Goal: Task Accomplishment & Management: Use online tool/utility

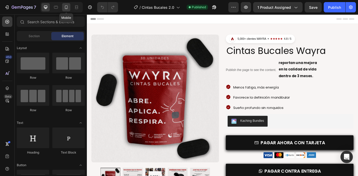
click at [68, 10] on div at bounding box center [66, 7] width 8 height 8
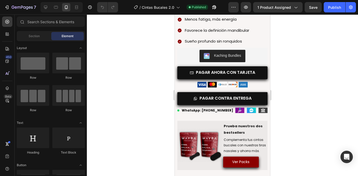
scroll to position [196, 0]
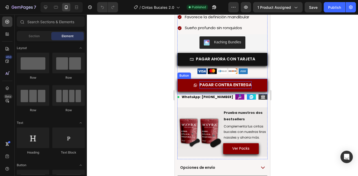
click at [231, 81] on p "PAGAR CONTRA ENTREGA" at bounding box center [225, 84] width 52 height 7
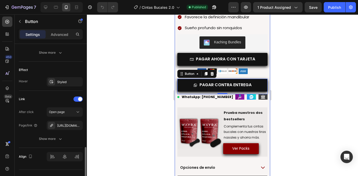
scroll to position [304, 0]
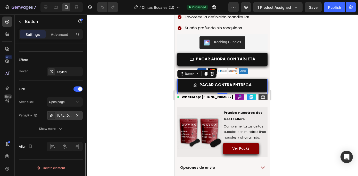
click at [64, 113] on div "https://wa.me/51966356394?text=Hola%2C%20quiero%20hacer%20un%20pedido%20de%20Ci…" at bounding box center [64, 115] width 15 height 5
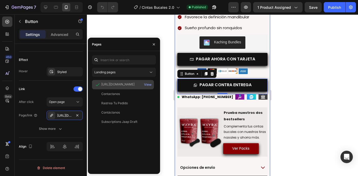
click at [125, 86] on div "https://wa.me/51966356394?text=Hola%2C%20quiero%20hacer%20un%20pedido%20de%20Ci…" at bounding box center [117, 84] width 33 height 5
click at [145, 84] on div "View" at bounding box center [147, 84] width 7 height 5
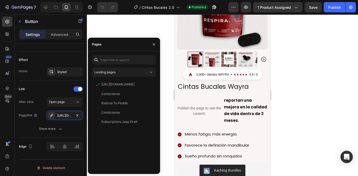
scroll to position [131, 0]
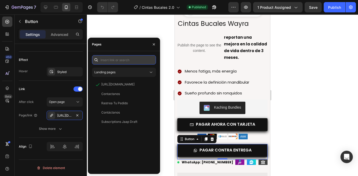
click at [125, 58] on input "text" at bounding box center [124, 59] width 64 height 9
paste input "https://wa.me/51954703144?text=Hola%2C%20quiero%20hacer%20un%20pedido%20de%20Ci…"
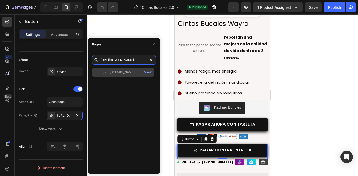
type input "https://wa.me/51954703144?text=Hola%2C%20quiero%20hacer%20un%20pedido%20de%20Ci…"
click at [120, 68] on div "https://wa.me/51954703144?text=Hola%2C%20quiero%20hacer%20un%20pedido%20de%20Ci…" at bounding box center [123, 71] width 62 height 9
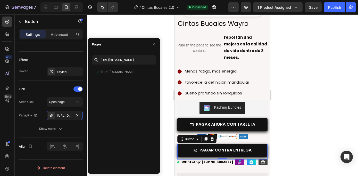
click at [280, 100] on div at bounding box center [222, 94] width 271 height 161
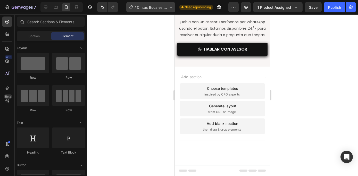
scroll to position [1039, 0]
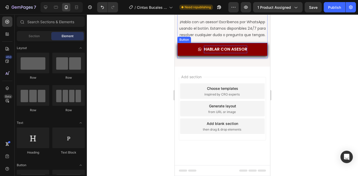
click at [230, 51] on p "HABLAR CON ASESOR" at bounding box center [225, 49] width 43 height 7
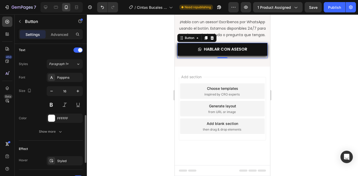
scroll to position [258, 0]
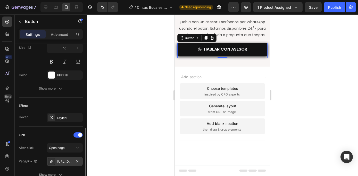
click at [67, 159] on div "[URL][DOMAIN_NAME]" at bounding box center [64, 161] width 15 height 5
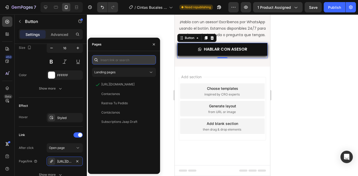
click at [121, 61] on input "text" at bounding box center [124, 59] width 64 height 9
paste input "[URL][DOMAIN_NAME]"
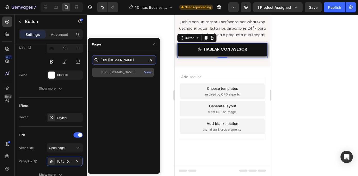
type input "[URL][DOMAIN_NAME]"
click at [121, 72] on div "[URL][DOMAIN_NAME]" at bounding box center [117, 72] width 33 height 5
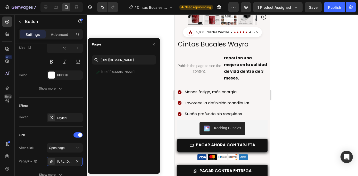
scroll to position [180, 0]
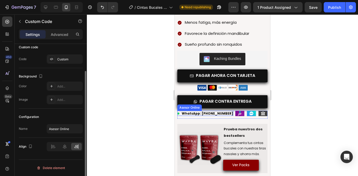
click at [212, 111] on b "WhatsApp: [PHONE_NUMBER]" at bounding box center [207, 113] width 51 height 4
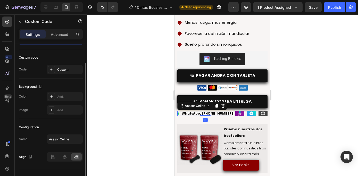
scroll to position [23, 0]
click at [61, 72] on div "Custom" at bounding box center [65, 68] width 36 height 9
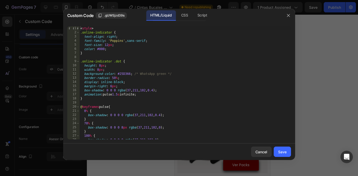
scroll to position [40, 0]
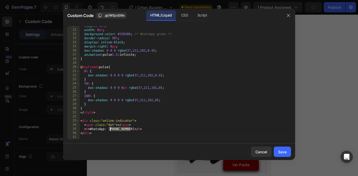
drag, startPoint x: 130, startPoint y: 129, endPoint x: 109, endPoint y: 130, distance: 20.9
click at [109, 130] on div "height : 8 px ; width : 8 px ; background-color : #25D366 ; /* WhatsApp green *…" at bounding box center [184, 84] width 211 height 121
paste textarea "5470314"
click at [116, 130] on div "height : 8 px ; width : 8 px ; background-color : #25D366 ; /* WhatsApp green *…" at bounding box center [184, 84] width 211 height 121
click at [123, 130] on div "height : 8 px ; width : 8 px ; background-color : #25D366 ; /* WhatsApp green *…" at bounding box center [184, 84] width 211 height 121
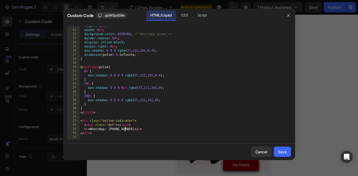
scroll to position [0, 4]
type textarea "<b> WhatsApp: [PHONE_NUMBER] </b>"
click at [280, 153] on div "Save" at bounding box center [282, 151] width 8 height 5
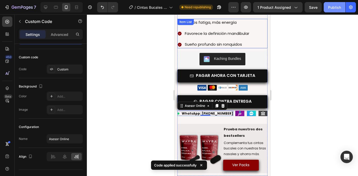
click at [331, 9] on div "Publish" at bounding box center [334, 7] width 13 height 5
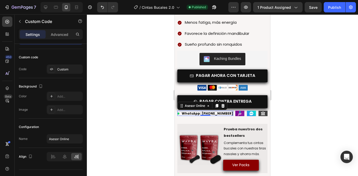
scroll to position [180, 0]
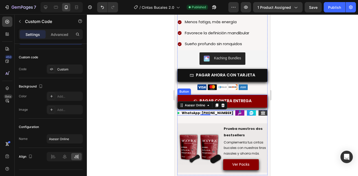
click at [252, 95] on link "PAGAR CONTRA ENTREGA" at bounding box center [222, 101] width 90 height 13
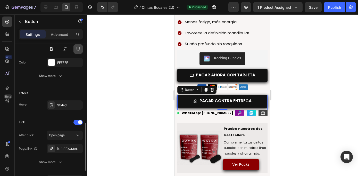
scroll to position [292, 0]
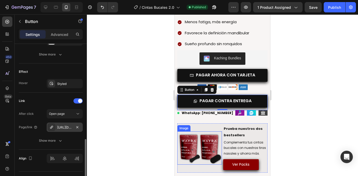
click at [66, 129] on div "https://wa.me/51954703144?text=Hola%2C%20quiero%20hacer%20un%20pedido%20de%20Ci…" at bounding box center [64, 127] width 15 height 5
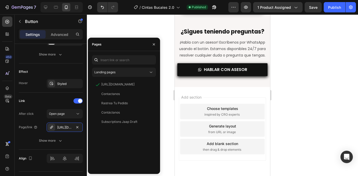
scroll to position [1008, 0]
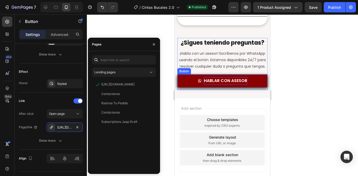
click at [219, 80] on p "HABLAR CON ASESOR" at bounding box center [225, 80] width 43 height 7
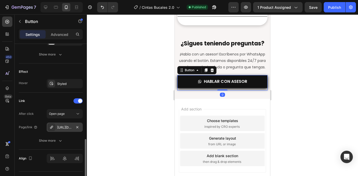
click at [60, 127] on div "[URL][DOMAIN_NAME]" at bounding box center [64, 127] width 15 height 5
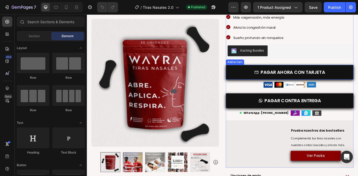
scroll to position [83, 0]
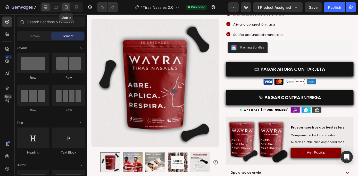
click at [68, 8] on icon at bounding box center [66, 7] width 5 height 5
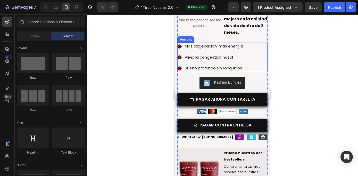
scroll to position [195, 0]
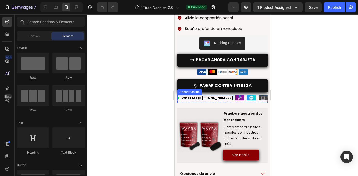
click at [216, 95] on b "WhatsApp: [PHONE_NUMBER]" at bounding box center [207, 97] width 51 height 4
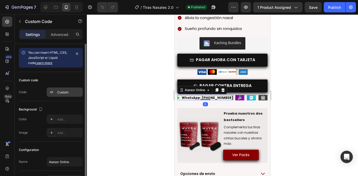
click at [61, 93] on div "Custom" at bounding box center [69, 92] width 24 height 5
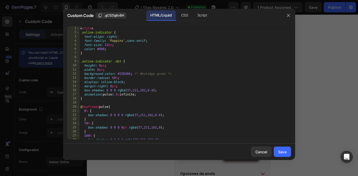
scroll to position [40, 0]
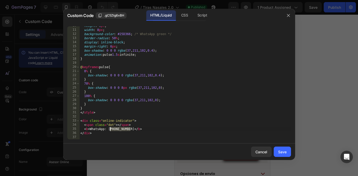
drag, startPoint x: 131, startPoint y: 129, endPoint x: 110, endPoint y: 130, distance: 20.4
click at [110, 130] on div "height : 8 px ; width : 8 px ; background-color : #25D366 ; /* WhatsApp green *…" at bounding box center [184, 84] width 211 height 121
paste textarea "5470314"
click at [115, 129] on div "height : 8 px ; width : 8 px ; background-color : #25D366 ; /* WhatsApp green *…" at bounding box center [184, 84] width 211 height 121
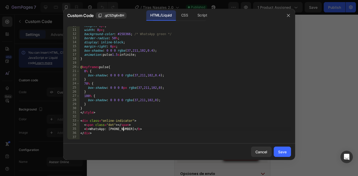
click at [122, 130] on div "height : 8 px ; width : 8 px ; background-color : #25D366 ; /* WhatsApp green *…" at bounding box center [184, 84] width 211 height 121
type textarea "<b> WhatsApp: [PHONE_NUMBER] </b>"
click at [279, 152] on div "Save" at bounding box center [282, 151] width 8 height 5
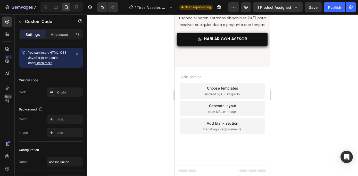
scroll to position [1332, 0]
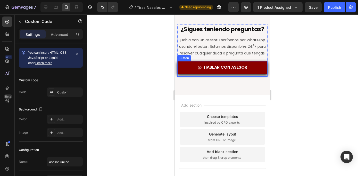
click at [234, 68] on p "HABLAR CON ASESOR" at bounding box center [225, 67] width 43 height 7
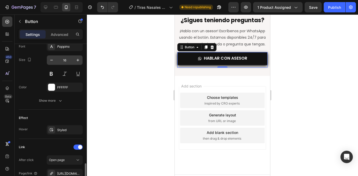
scroll to position [282, 0]
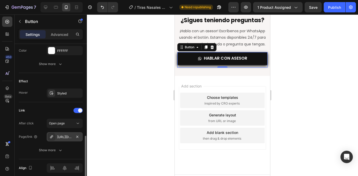
click at [65, 133] on div "[URL][DOMAIN_NAME]" at bounding box center [65, 136] width 36 height 9
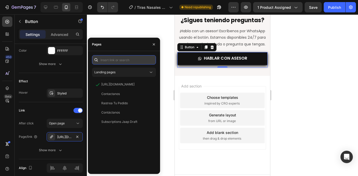
click at [119, 60] on input "text" at bounding box center [124, 59] width 64 height 9
paste input "[URL][DOMAIN_NAME]"
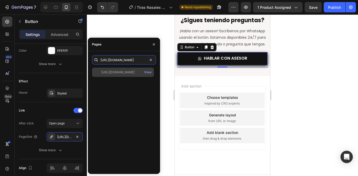
type input "[URL][DOMAIN_NAME]"
click at [120, 72] on div "[URL][DOMAIN_NAME]" at bounding box center [117, 72] width 33 height 5
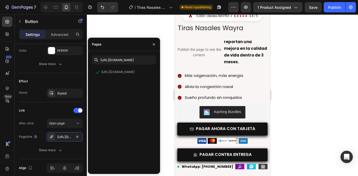
scroll to position [143, 0]
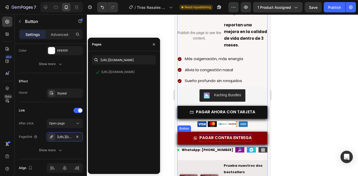
click at [246, 134] on p "PAGAR CONTRA ENTREGA" at bounding box center [225, 137] width 52 height 7
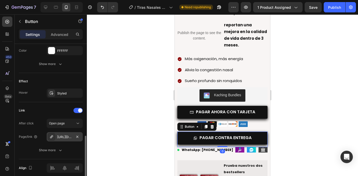
click at [61, 135] on div "https://wa.me/51966356394?text=Hola%2C%20quiero%20hacer%20un%20pedido%20de%20Ti…" at bounding box center [64, 136] width 15 height 5
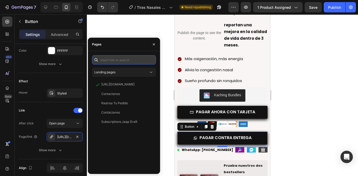
click at [112, 59] on input "text" at bounding box center [124, 59] width 64 height 9
paste input "https://wa.me/51954703144?text=Hola%2C%20quiero%20hacer%20un%20pedido%20de%20Ti…"
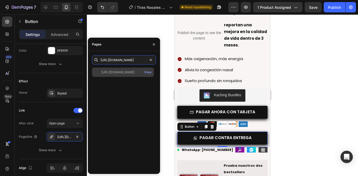
type input "https://wa.me/51954703144?text=Hola%2C%20quiero%20hacer%20un%20pedido%20de%20Ti…"
click at [124, 74] on div "https://wa.me/51954703144?text=Hola%2C%20quiero%20hacer%20un%20pedido%20de%20Ti…" at bounding box center [123, 71] width 62 height 9
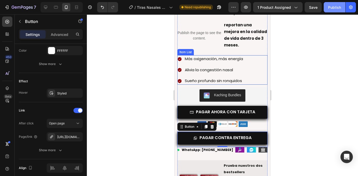
click at [331, 9] on div "Publish" at bounding box center [334, 7] width 13 height 5
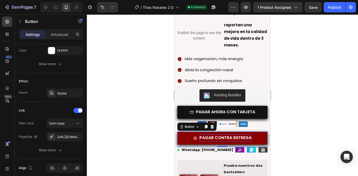
click at [240, 134] on p "PAGAR CONTRA ENTREGA" at bounding box center [225, 137] width 52 height 7
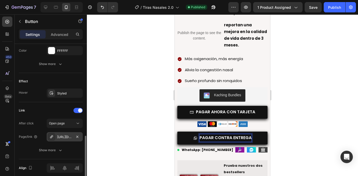
click at [57, 137] on div "https://wa.me/51954703144?text=Hola%2C%20quiero%20hacer%20un%20pedido%20de%20Ti…" at bounding box center [64, 136] width 15 height 5
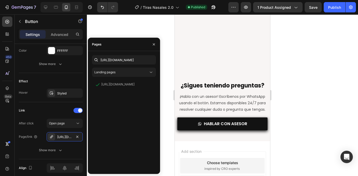
scroll to position [1340, 0]
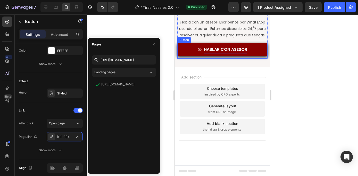
click at [228, 50] on p "HABLAR CON ASESOR" at bounding box center [225, 49] width 43 height 7
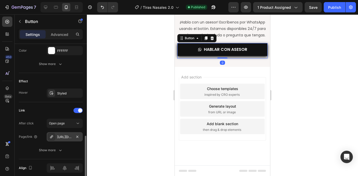
click at [56, 138] on div "[URL][DOMAIN_NAME]" at bounding box center [65, 136] width 36 height 9
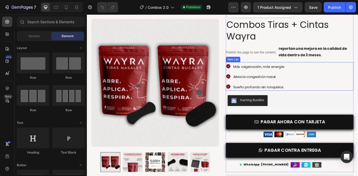
scroll to position [30, 0]
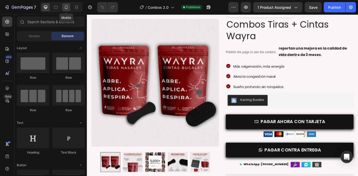
click at [66, 8] on icon at bounding box center [66, 8] width 1 height 1
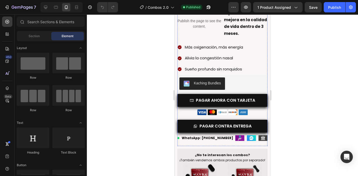
scroll to position [165, 0]
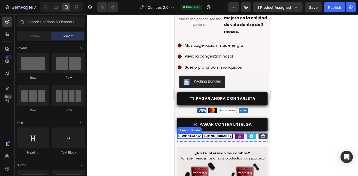
click at [214, 134] on b "WhatsApp: [PHONE_NUMBER]" at bounding box center [207, 136] width 51 height 4
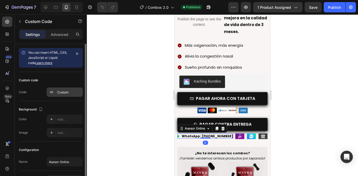
click at [59, 90] on div "Custom" at bounding box center [69, 92] width 24 height 5
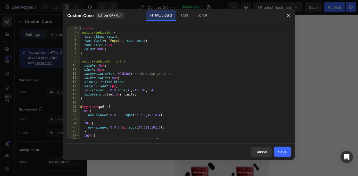
scroll to position [40, 0]
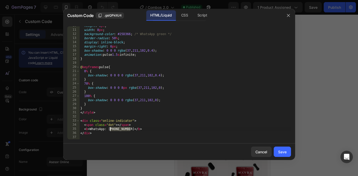
drag, startPoint x: 131, startPoint y: 130, endPoint x: 109, endPoint y: 130, distance: 21.1
click at [109, 130] on div "height : 8 px ; width : 8 px ; background-color : #25D366 ; /* WhatsApp green *…" at bounding box center [184, 84] width 211 height 121
paste textarea "5470314"
click at [115, 130] on div "height : 8 px ; width : 8 px ; background-color : #25D366 ; /* WhatsApp green *…" at bounding box center [184, 84] width 211 height 121
click at [123, 129] on div "height : 8 px ; width : 8 px ; background-color : #25D366 ; /* WhatsApp green *…" at bounding box center [184, 84] width 211 height 121
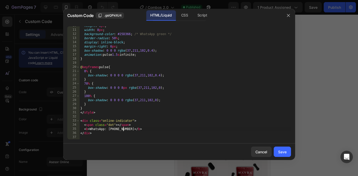
scroll to position [0, 4]
type textarea "<b> WhatsApp: [PHONE_NUMBER] </b>"
click at [281, 153] on div "Save" at bounding box center [282, 151] width 8 height 5
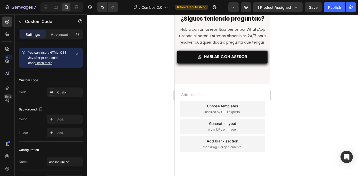
scroll to position [1349, 0]
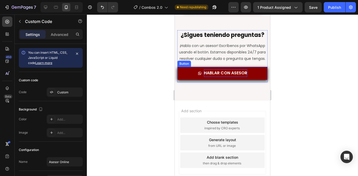
click at [234, 75] on p "HABLAR CON ASESOR" at bounding box center [225, 72] width 43 height 7
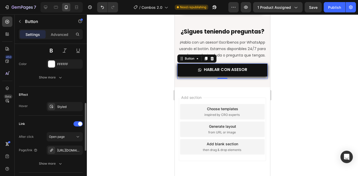
scroll to position [277, 0]
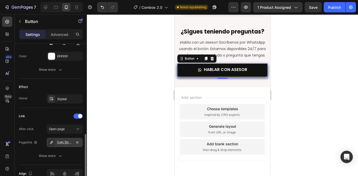
click at [66, 144] on div "[URL][DOMAIN_NAME]" at bounding box center [65, 142] width 36 height 9
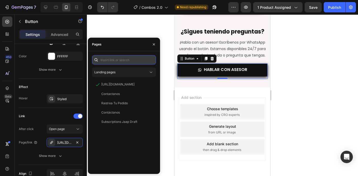
click at [120, 62] on input "text" at bounding box center [124, 59] width 64 height 9
paste input "[URL][DOMAIN_NAME]"
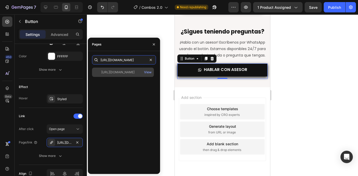
type input "[URL][DOMAIN_NAME]"
click at [115, 73] on div "[URL][DOMAIN_NAME]" at bounding box center [117, 72] width 33 height 5
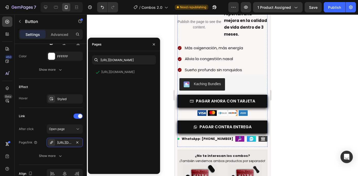
scroll to position [164, 0]
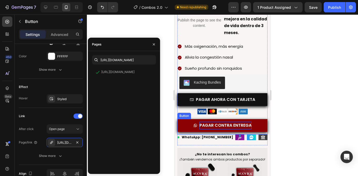
click at [231, 122] on p "PAGAR CONTRA ENTREGA" at bounding box center [225, 125] width 52 height 7
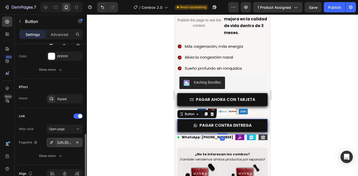
click at [63, 139] on div "[URL][DOMAIN_NAME]" at bounding box center [65, 142] width 36 height 9
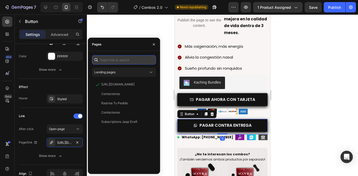
click at [113, 60] on input "text" at bounding box center [124, 59] width 64 height 9
paste input "[URL][DOMAIN_NAME]"
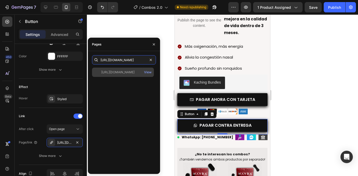
type input "[URL][DOMAIN_NAME]"
click at [120, 75] on div "[URL][DOMAIN_NAME] View" at bounding box center [123, 71] width 62 height 9
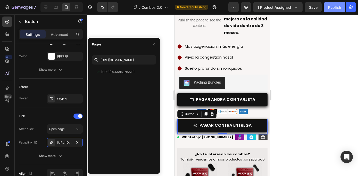
click at [330, 6] on div "Publish" at bounding box center [334, 7] width 13 height 5
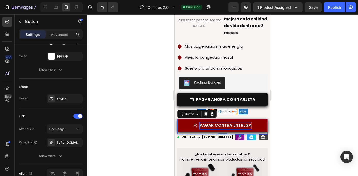
click at [242, 122] on p "PAGAR CONTRA ENTREGA" at bounding box center [225, 125] width 52 height 7
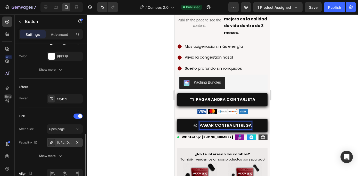
click at [64, 142] on div "[URL][DOMAIN_NAME]" at bounding box center [64, 142] width 15 height 5
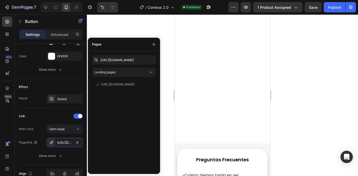
scroll to position [1369, 0]
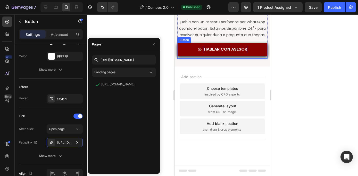
click at [213, 46] on p "HABLAR CON ASESOR" at bounding box center [225, 49] width 43 height 7
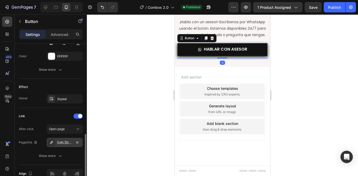
click at [58, 143] on div "[URL][DOMAIN_NAME]" at bounding box center [64, 142] width 15 height 5
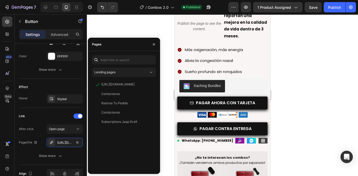
scroll to position [162, 0]
